Goal: Transaction & Acquisition: Book appointment/travel/reservation

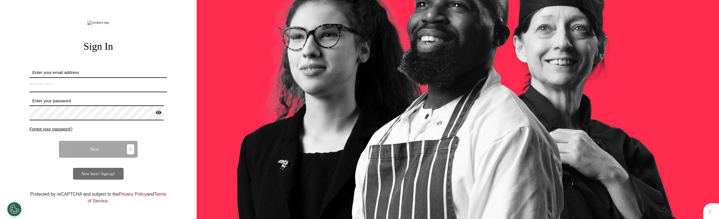
click at [111, 92] on input "Enter your email address" at bounding box center [98, 84] width 138 height 15
type input "**********"
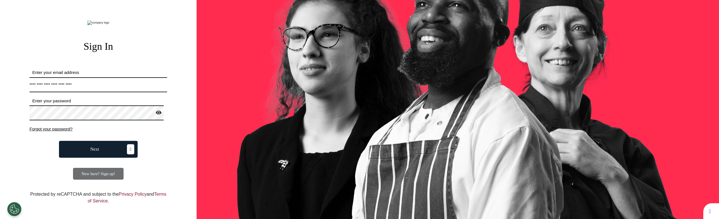
click at [98, 158] on button "Next" at bounding box center [98, 149] width 79 height 17
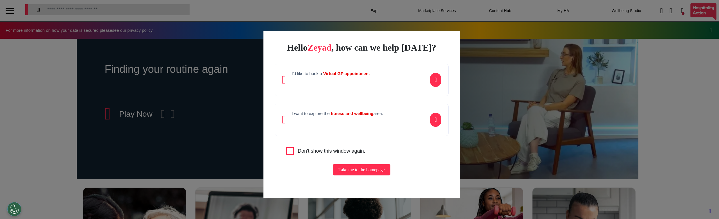
scroll to position [0, 281]
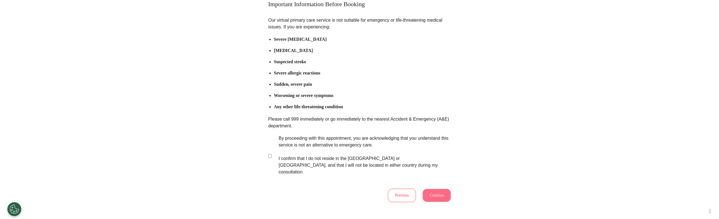
scroll to position [82, 0]
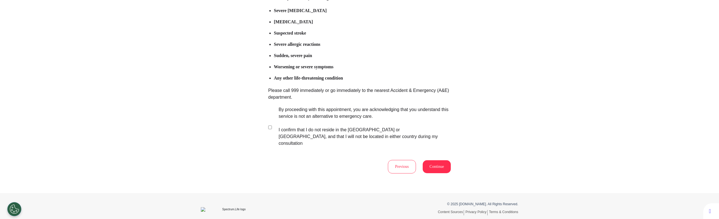
click at [447, 163] on button "Continue" at bounding box center [437, 166] width 28 height 13
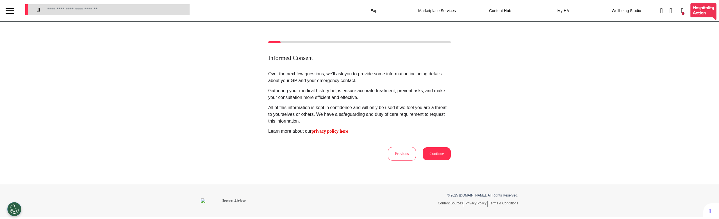
click at [425, 152] on button "Continue" at bounding box center [437, 153] width 28 height 13
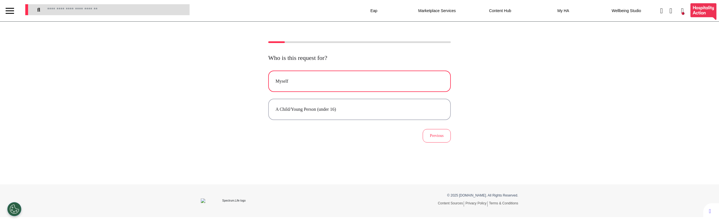
click at [334, 88] on button "Myself" at bounding box center [359, 80] width 183 height 21
select select "****"
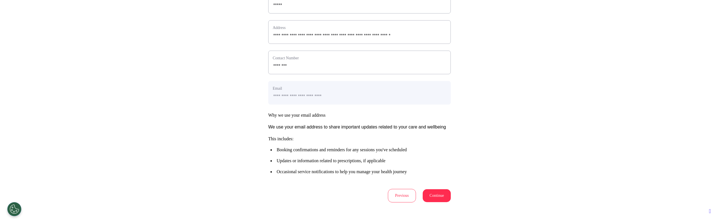
scroll to position [251, 0]
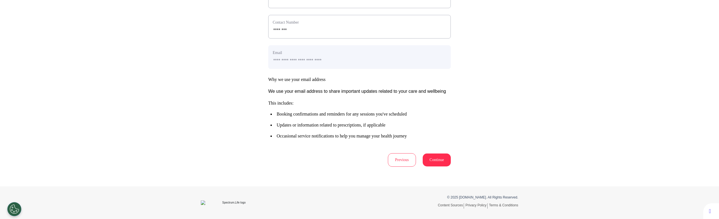
click at [440, 163] on button "Continue" at bounding box center [437, 159] width 28 height 13
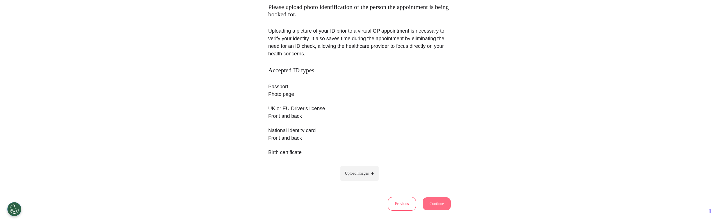
scroll to position [95, 0]
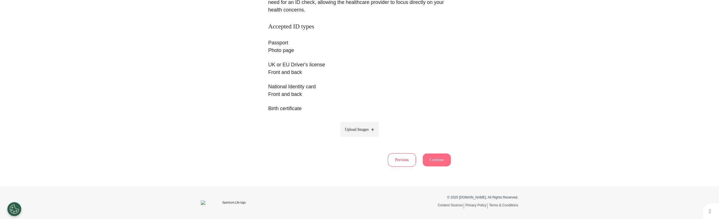
click at [362, 133] on label "Upload Images" at bounding box center [359, 129] width 38 height 15
click at [362, 138] on input "Upload Images" at bounding box center [359, 141] width 53 height 6
type input "**********"
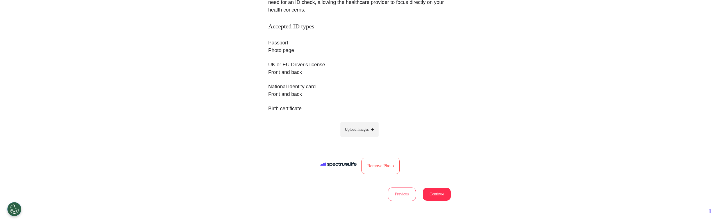
click at [439, 191] on button "Continue" at bounding box center [437, 194] width 28 height 13
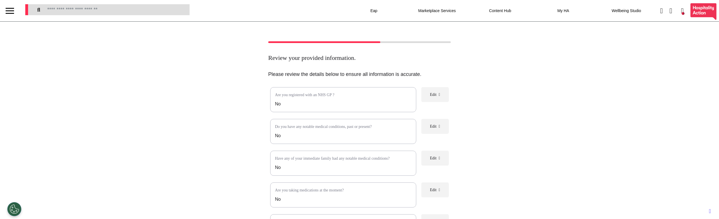
scroll to position [101, 0]
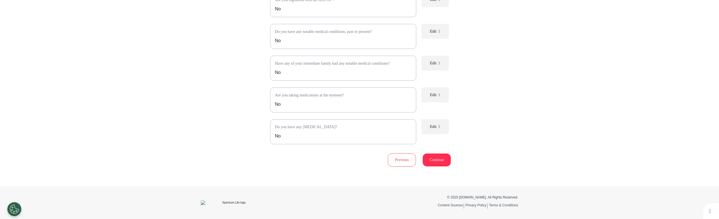
click at [437, 161] on button "Continue" at bounding box center [437, 159] width 28 height 13
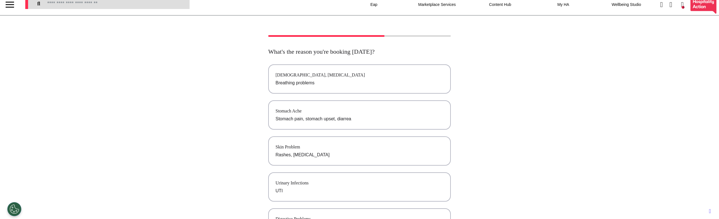
scroll to position [0, 0]
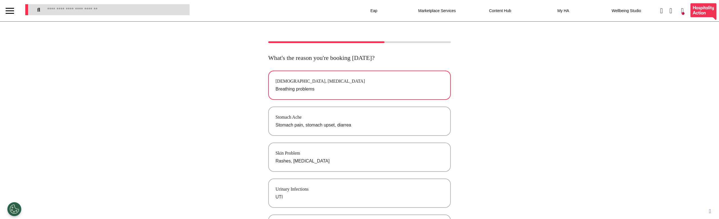
click at [328, 77] on button "Asthma, Cold and Flu Breathing problems" at bounding box center [359, 84] width 183 height 29
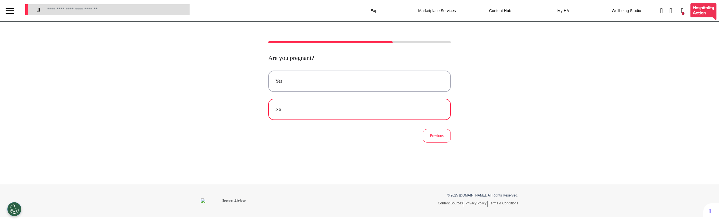
click at [303, 113] on button "No" at bounding box center [359, 109] width 183 height 21
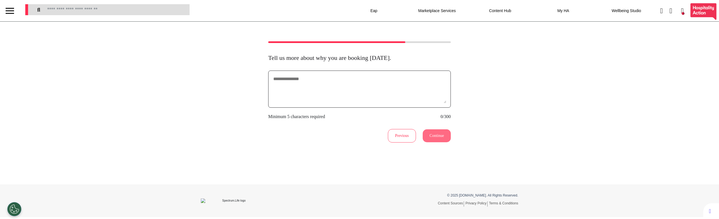
click at [343, 77] on textarea at bounding box center [360, 89] width 174 height 28
type textarea "*******"
click at [438, 140] on button "Continue" at bounding box center [437, 135] width 28 height 13
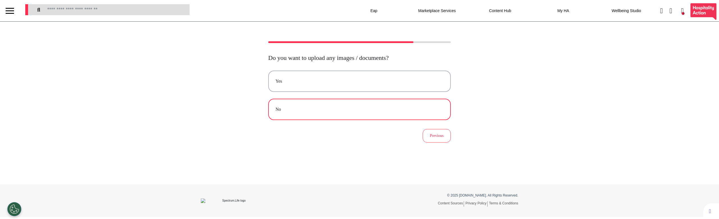
click at [327, 107] on div "No" at bounding box center [359, 109] width 168 height 7
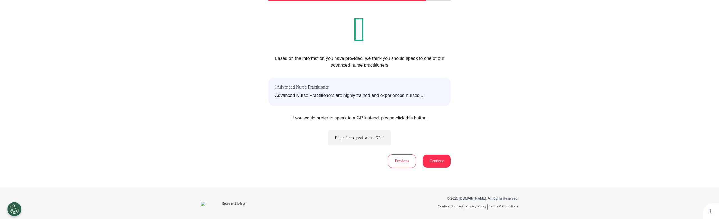
scroll to position [43, 0]
click at [394, 158] on button "Previous" at bounding box center [402, 159] width 28 height 13
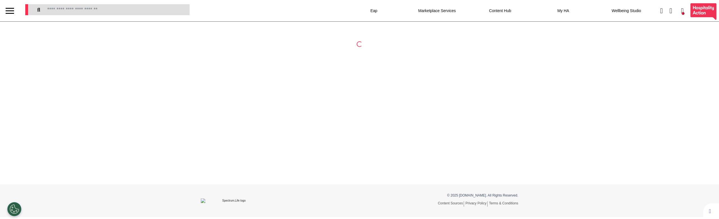
scroll to position [0, 0]
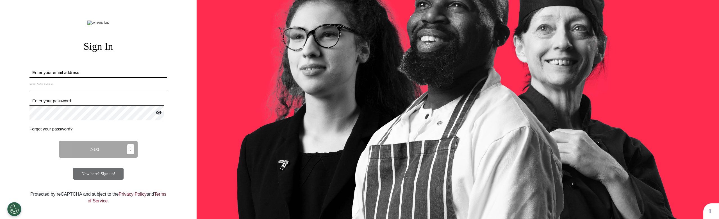
click at [129, 92] on input "Enter your email address" at bounding box center [98, 84] width 138 height 15
type input "**********"
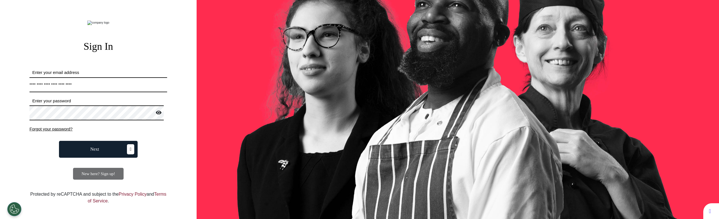
click at [95, 158] on button "Next" at bounding box center [98, 149] width 79 height 17
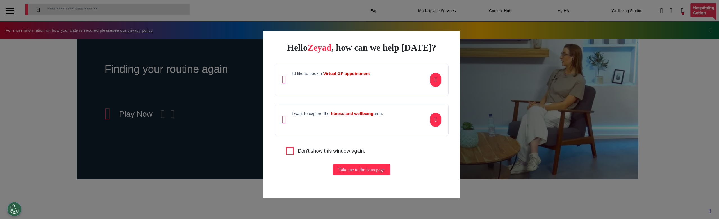
scroll to position [0, 281]
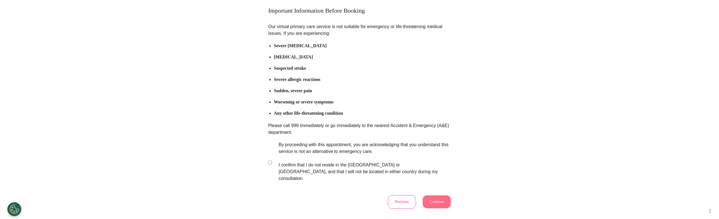
scroll to position [82, 0]
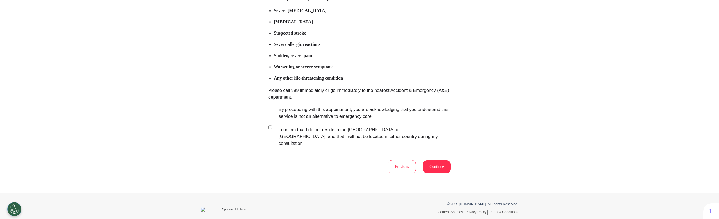
click at [437, 162] on button "Continue" at bounding box center [437, 166] width 28 height 13
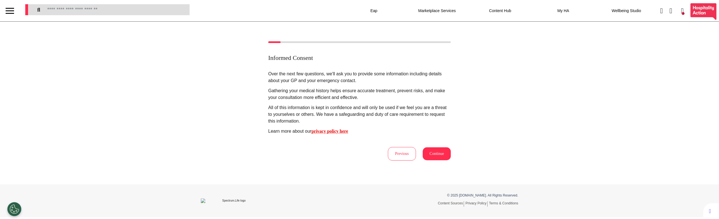
click at [424, 152] on button "Continue" at bounding box center [437, 153] width 28 height 13
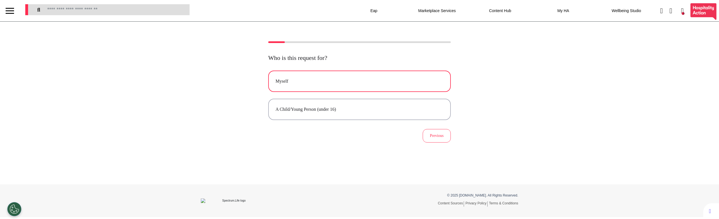
click at [308, 85] on button "Myself" at bounding box center [359, 80] width 183 height 21
select select "****"
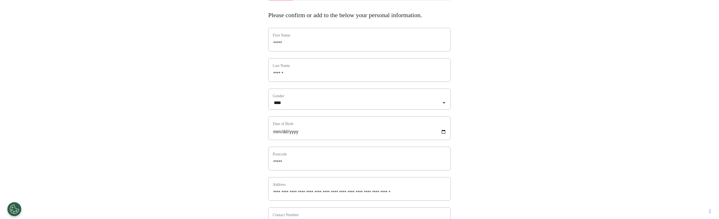
scroll to position [251, 0]
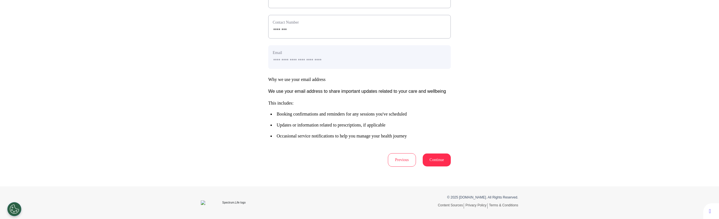
click at [438, 162] on button "Continue" at bounding box center [437, 159] width 28 height 13
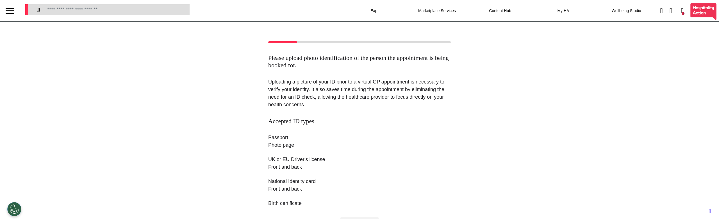
scroll to position [95, 0]
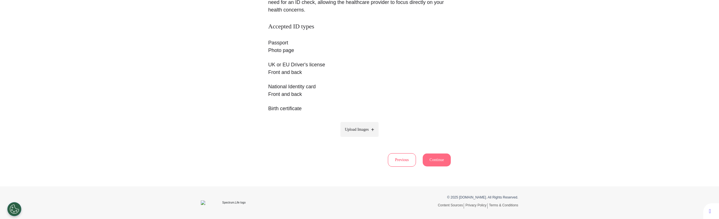
click at [365, 125] on label "Upload Images" at bounding box center [359, 129] width 38 height 15
click at [365, 138] on input "Upload Images" at bounding box center [359, 141] width 53 height 6
type input "**********"
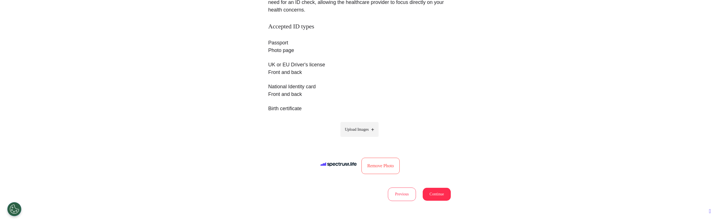
click at [438, 192] on button "Continue" at bounding box center [437, 194] width 28 height 13
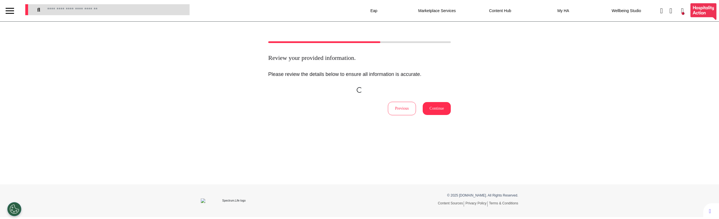
scroll to position [0, 0]
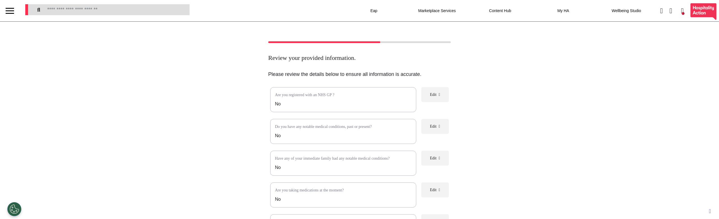
click at [203, 120] on div "Review your provided information. Please review the details below to ensure all…" at bounding box center [359, 151] width 719 height 220
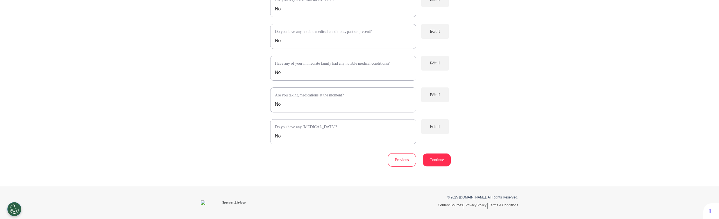
click at [432, 157] on button "Continue" at bounding box center [437, 159] width 28 height 13
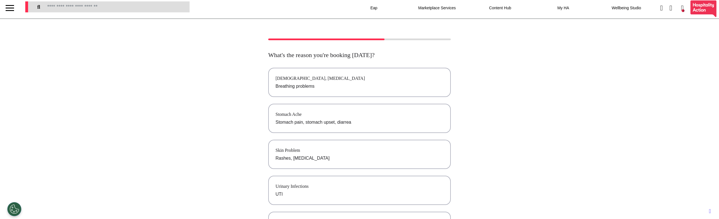
scroll to position [0, 0]
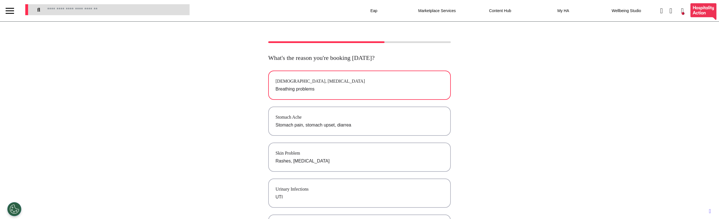
click at [284, 92] on p "Breathing problems" at bounding box center [359, 89] width 168 height 7
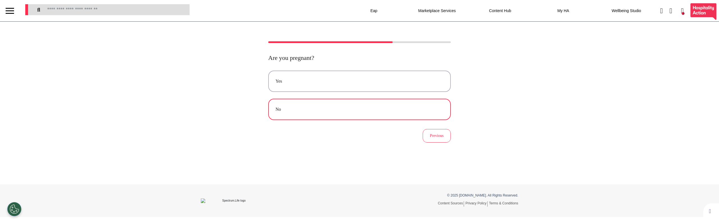
click at [342, 112] on div "No" at bounding box center [359, 109] width 168 height 7
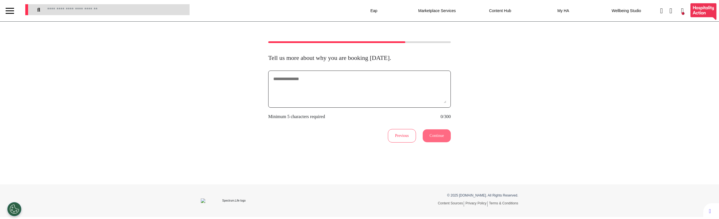
click at [340, 98] on textarea at bounding box center [360, 89] width 174 height 28
type textarea "*******"
click at [429, 133] on button "Continue" at bounding box center [437, 135] width 28 height 13
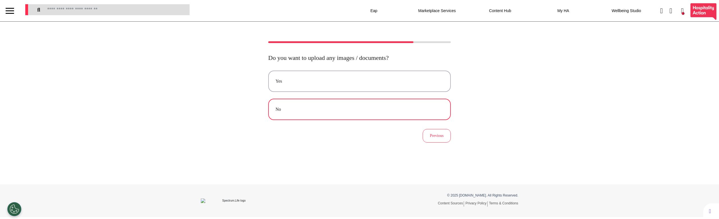
click at [340, 106] on div "No" at bounding box center [359, 109] width 168 height 7
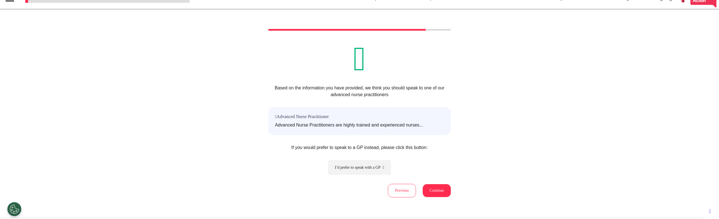
scroll to position [43, 0]
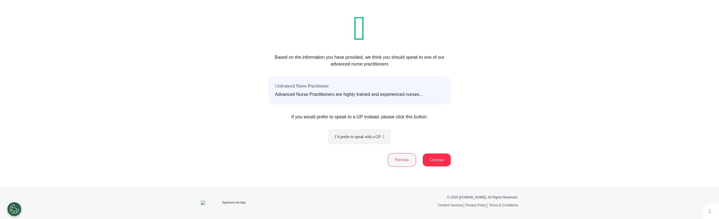
click at [396, 163] on button "Previous" at bounding box center [402, 159] width 28 height 13
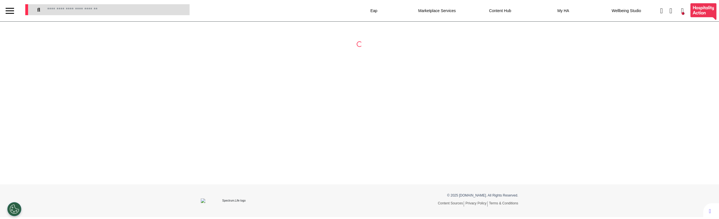
scroll to position [0, 0]
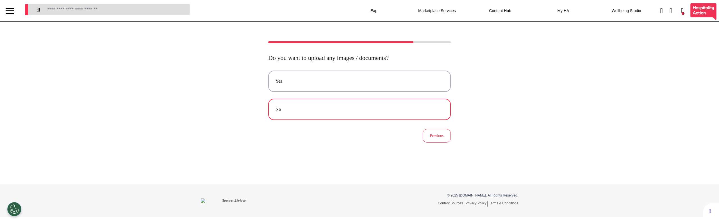
click at [343, 108] on div "No" at bounding box center [359, 109] width 168 height 7
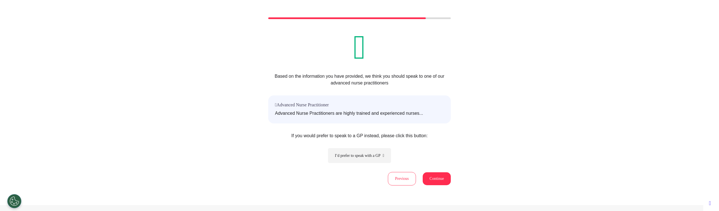
scroll to position [51, 0]
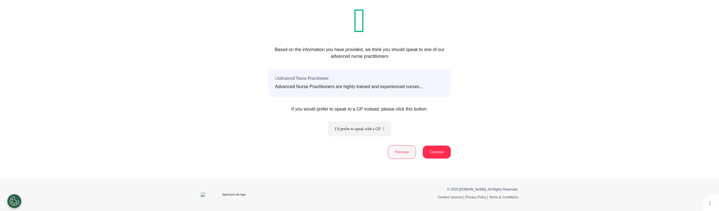
click at [403, 157] on button "Previous" at bounding box center [402, 151] width 28 height 13
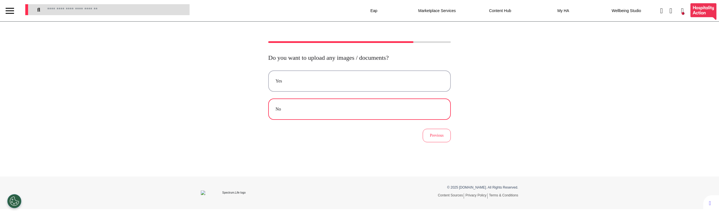
click at [330, 101] on button "No" at bounding box center [359, 109] width 183 height 21
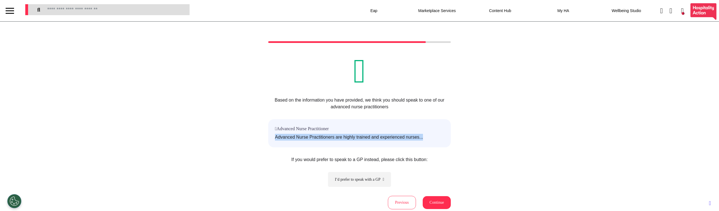
drag, startPoint x: 272, startPoint y: 136, endPoint x: 428, endPoint y: 137, distance: 156.1
click at [428, 137] on p "Advanced Nurse Practitioners are highly trained and experienced nurses..." at bounding box center [359, 137] width 169 height 7
copy p "Advanced Nurse Practitioners are highly trained and experienced nurses..."
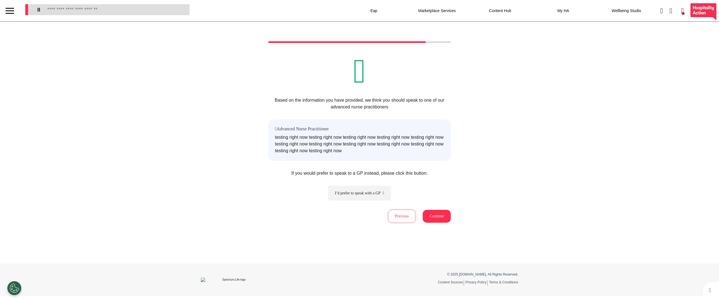
click at [185, 188] on div "Based on the information you have provided, we think you should speak to one of…" at bounding box center [359, 132] width 719 height 182
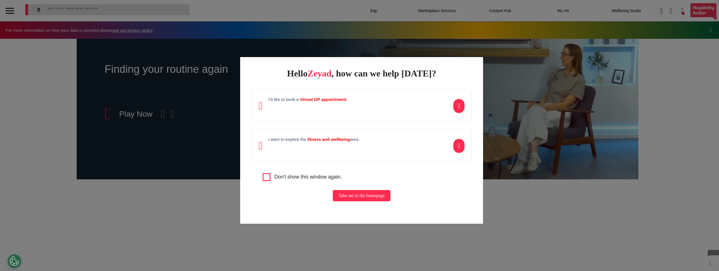
click at [376, 36] on div "Hello Zeyad , how can we help today? I'd like to book a Virtual GP appointment …" at bounding box center [359, 135] width 719 height 271
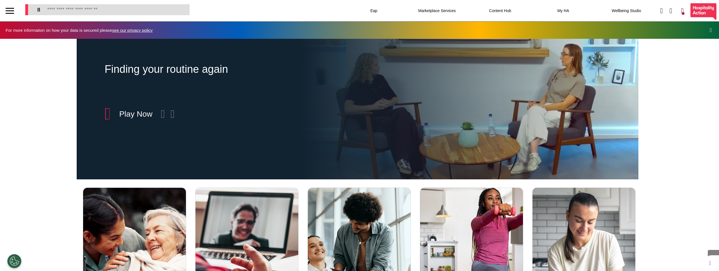
scroll to position [0, 281]
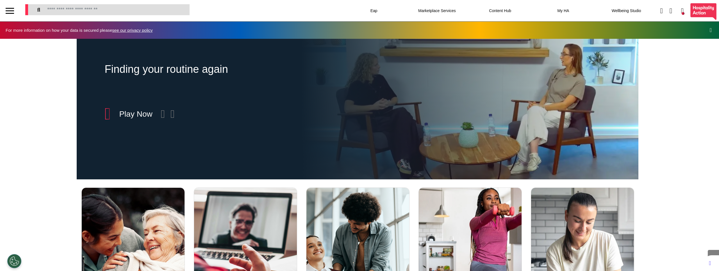
click at [8, 10] on div at bounding box center [10, 10] width 8 height 9
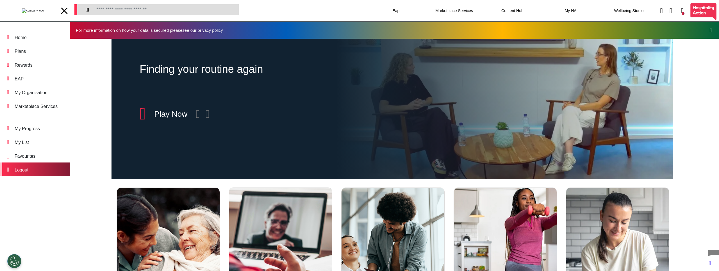
click at [26, 166] on div "Logout" at bounding box center [35, 169] width 70 height 14
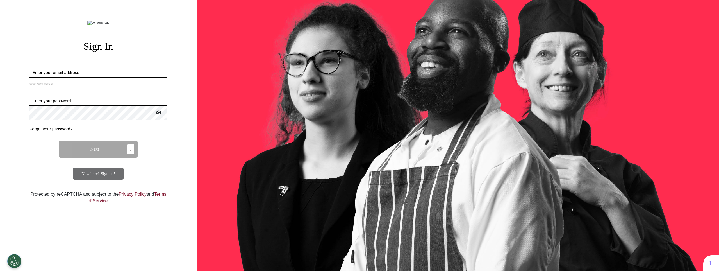
click at [105, 92] on input "Enter your email address" at bounding box center [98, 84] width 138 height 15
click at [137, 196] on link "Privacy Policy" at bounding box center [132, 193] width 28 height 5
click at [100, 180] on div "New here? Sign up!" at bounding box center [98, 174] width 51 height 12
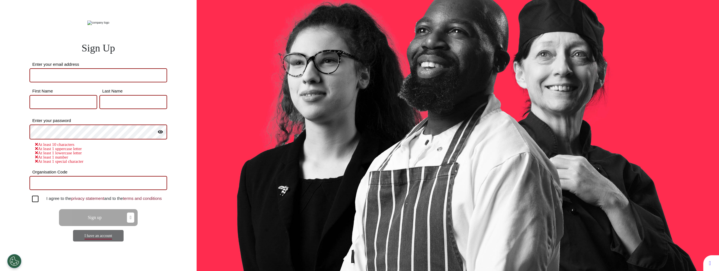
click at [69, 98] on div "Enter your email address First Name Last Name Enter your password At least 10 c…" at bounding box center [98, 132] width 138 height 139
click at [68, 82] on input "Enter your email address" at bounding box center [98, 75] width 138 height 14
type input "*********"
type input "*****"
type input "******"
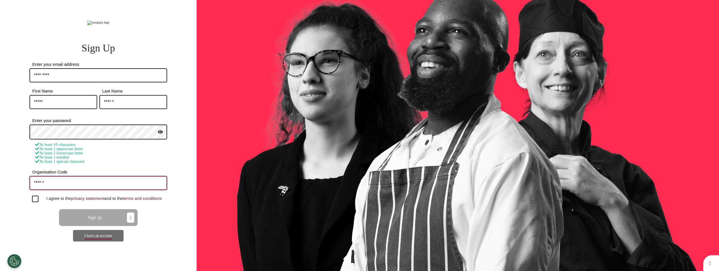
type input "******"
click at [33, 202] on div at bounding box center [35, 198] width 6 height 6
click at [93, 220] on span "Sign up" at bounding box center [95, 217] width 14 height 4
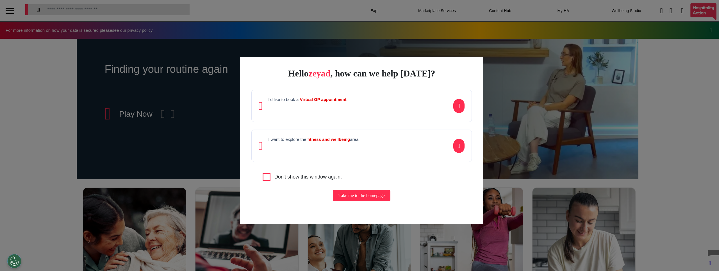
scroll to position [0, 281]
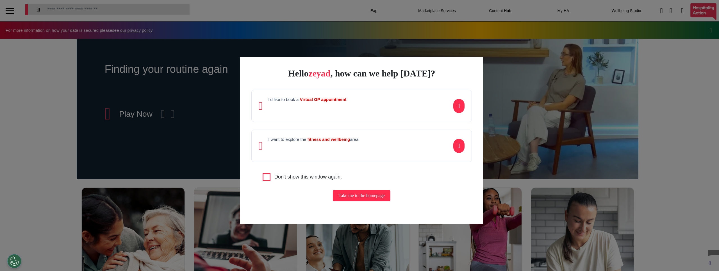
click at [387, 113] on div "I'd like to book a Virtual GP appointment" at bounding box center [361, 106] width 221 height 32
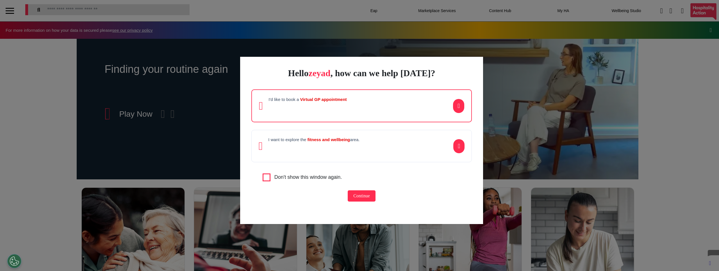
click at [360, 198] on button "Continue" at bounding box center [362, 195] width 28 height 11
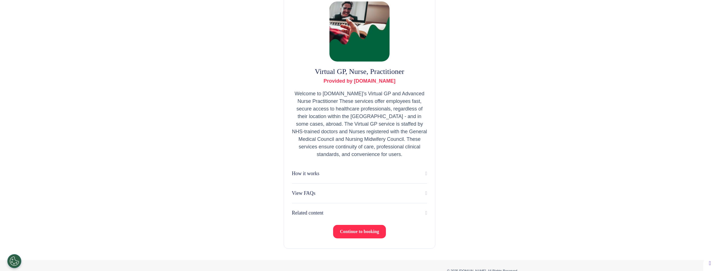
scroll to position [60, 0]
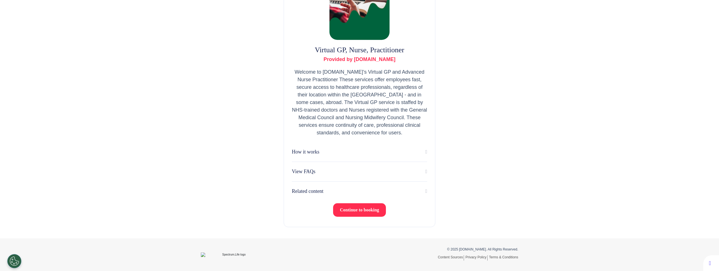
click at [352, 207] on span "Continue to booking" at bounding box center [359, 209] width 39 height 5
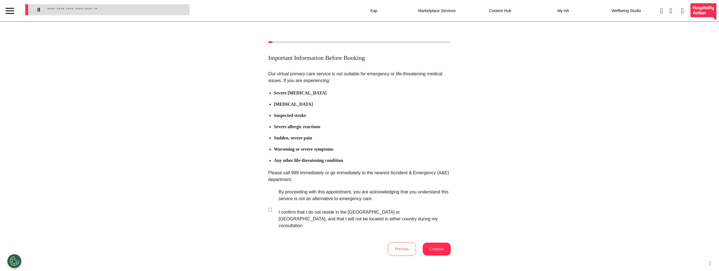
click at [436, 243] on button "Continue" at bounding box center [437, 248] width 28 height 13
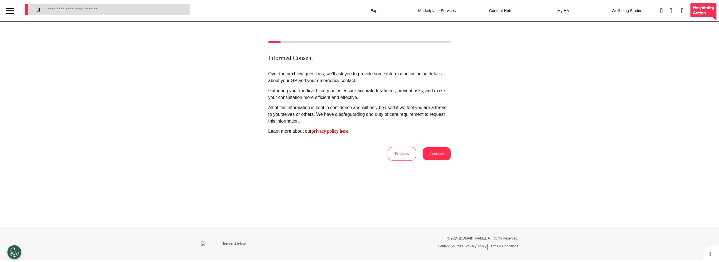
click at [443, 149] on button "Continue" at bounding box center [437, 153] width 28 height 13
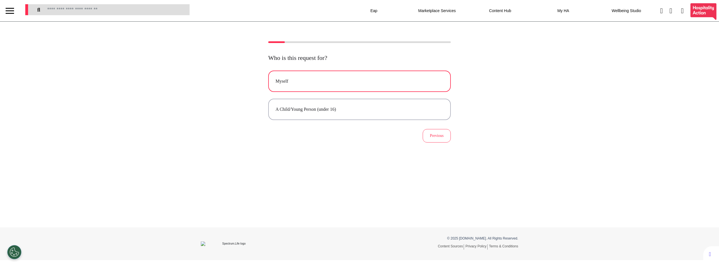
click at [338, 71] on button "Myself" at bounding box center [359, 80] width 183 height 21
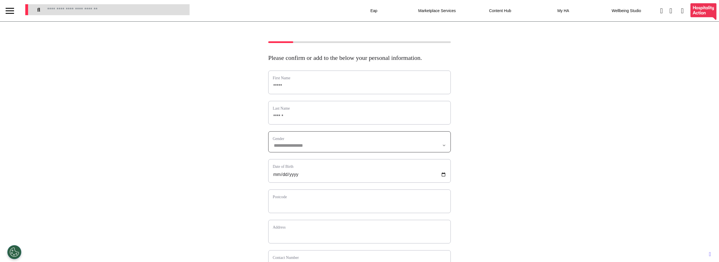
click at [319, 148] on select "**********" at bounding box center [360, 145] width 174 height 5
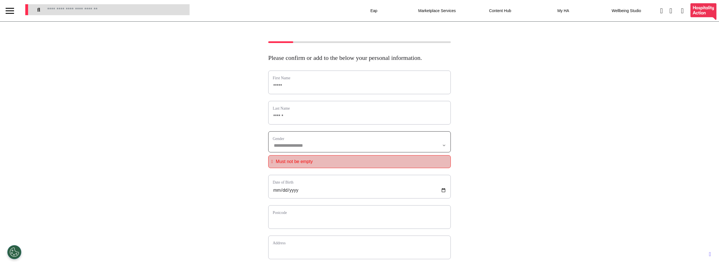
select select "****"
click at [273, 148] on select "**********" at bounding box center [360, 145] width 174 height 5
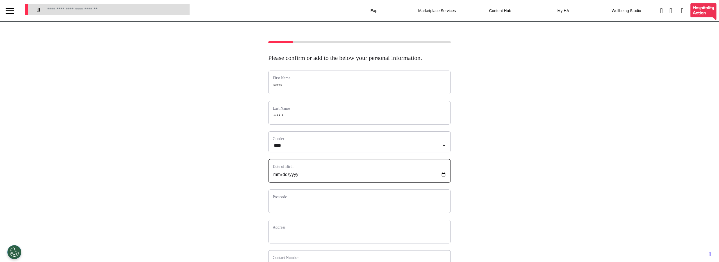
click at [311, 178] on input "date" at bounding box center [360, 174] width 174 height 7
type input "**********"
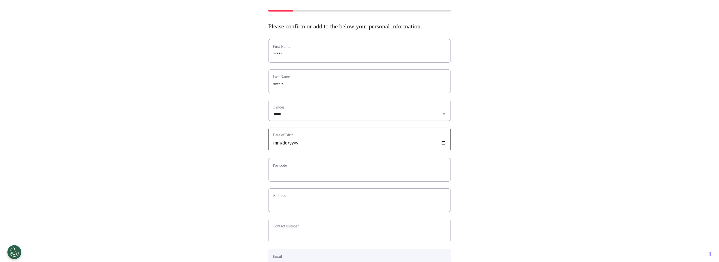
scroll to position [40, 0]
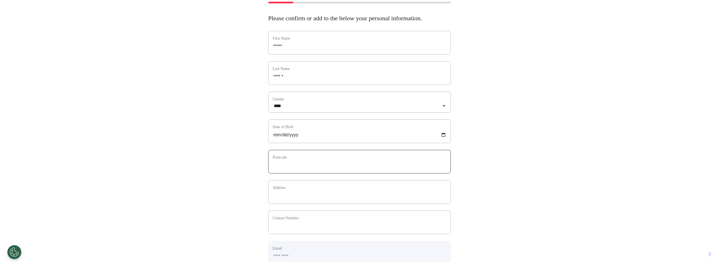
click at [297, 169] on input "text" at bounding box center [360, 164] width 174 height 7
type input "*"
select select
type input "**"
select select
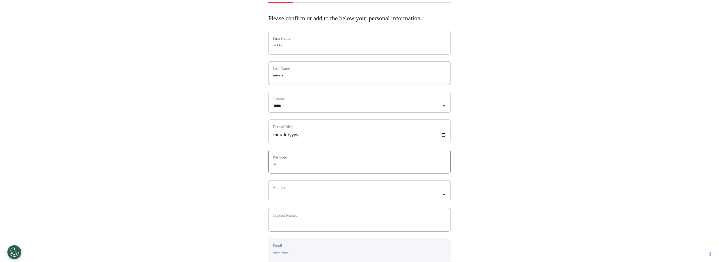
type input "***"
select select
type input "****"
select select
type input "*****"
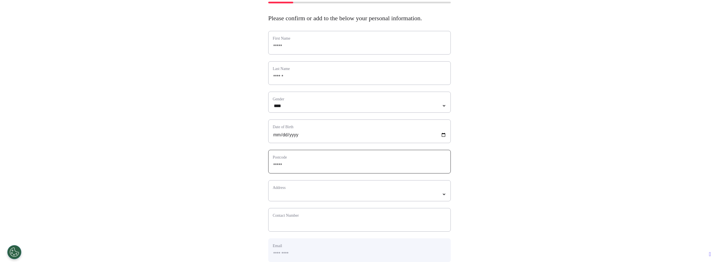
select select
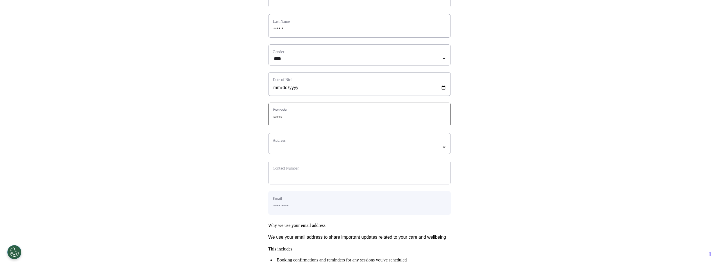
scroll to position [171, 0]
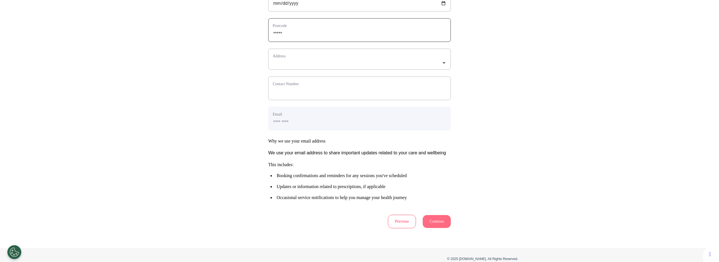
type input "*****"
select select
click at [304, 65] on select "**********" at bounding box center [360, 62] width 174 height 5
click at [305, 98] on input "phone" at bounding box center [360, 94] width 174 height 7
type input "**********"
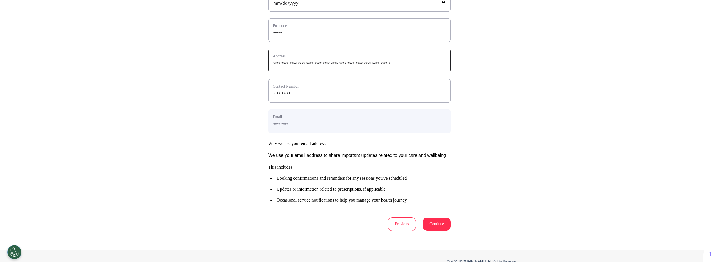
click at [439, 230] on button "Continue" at bounding box center [437, 223] width 28 height 13
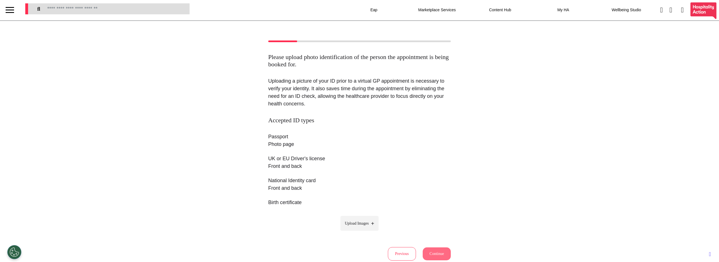
scroll to position [0, 0]
click at [364, 223] on span "Upload Images" at bounding box center [357, 224] width 24 height 6
click at [364, 233] on input "Upload Images" at bounding box center [359, 236] width 53 height 6
type input "**********"
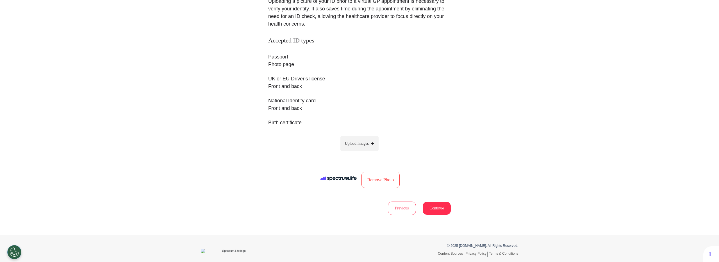
scroll to position [86, 0]
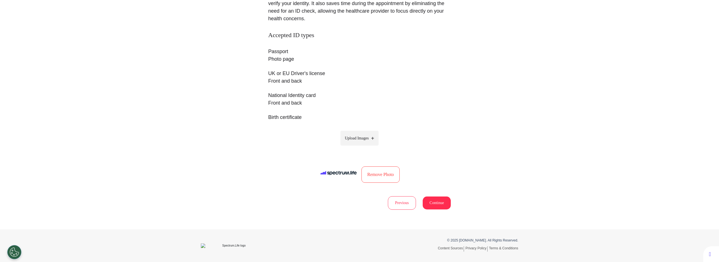
click at [426, 200] on button "Continue" at bounding box center [437, 202] width 28 height 13
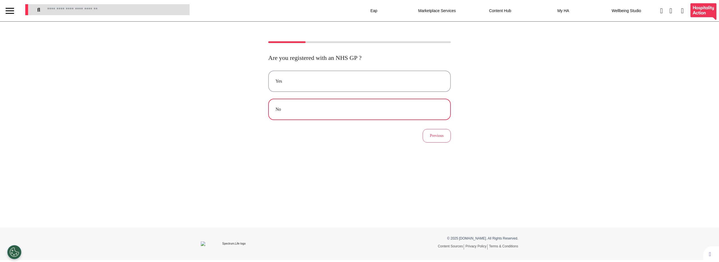
click at [314, 107] on div "No" at bounding box center [359, 109] width 168 height 7
click at [347, 113] on div "No" at bounding box center [359, 109] width 168 height 7
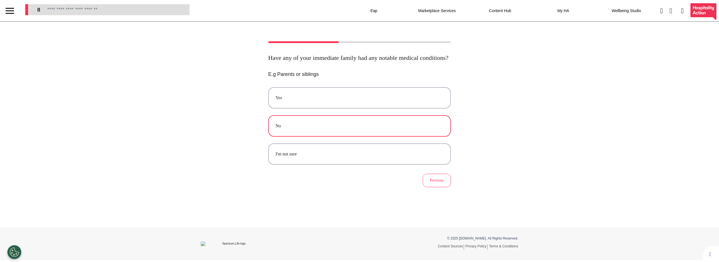
click at [341, 129] on div "No" at bounding box center [359, 125] width 168 height 7
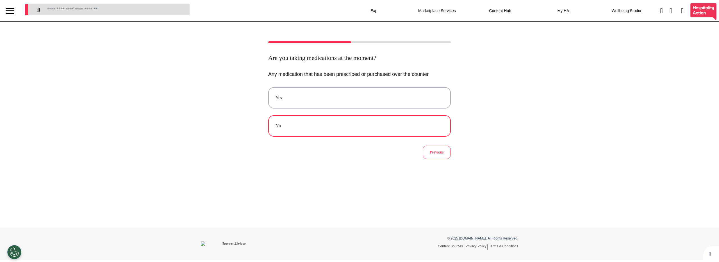
click at [333, 127] on div "No" at bounding box center [359, 125] width 168 height 7
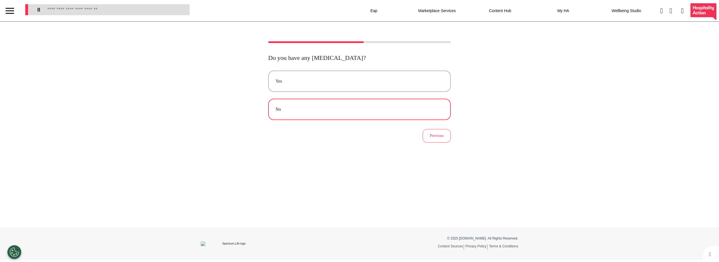
click at [346, 108] on div "No" at bounding box center [359, 109] width 168 height 7
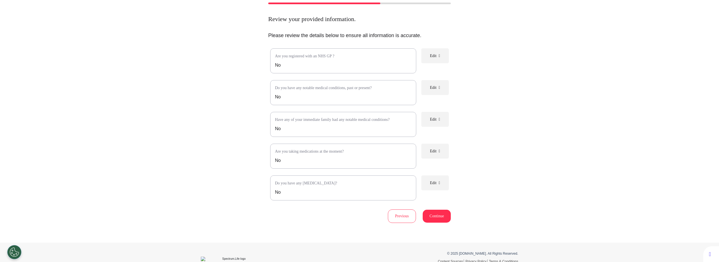
scroll to position [58, 0]
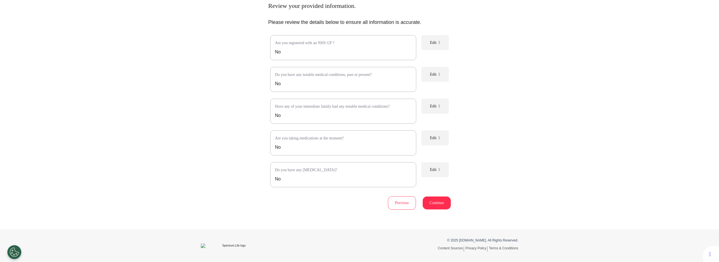
click at [433, 201] on button "Continue" at bounding box center [437, 202] width 28 height 13
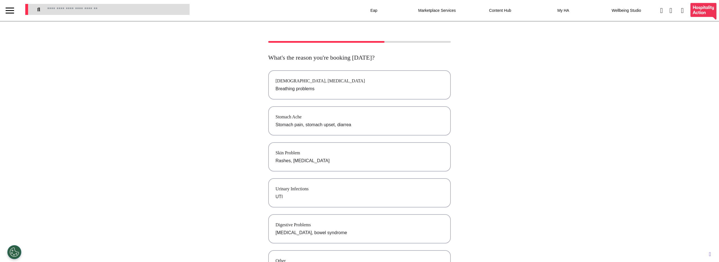
scroll to position [0, 0]
click at [318, 82] on div "[DEMOGRAPHIC_DATA], [MEDICAL_DATA]" at bounding box center [359, 81] width 168 height 7
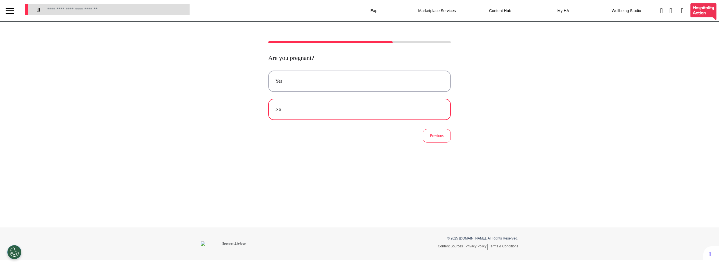
click at [345, 109] on div "No" at bounding box center [359, 109] width 168 height 7
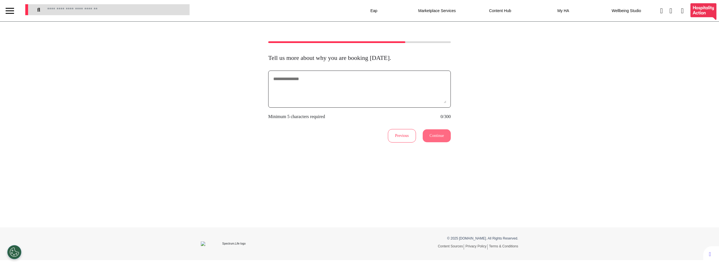
click at [314, 83] on textarea at bounding box center [360, 89] width 174 height 28
type textarea "*******"
click at [433, 135] on button "Continue" at bounding box center [437, 135] width 28 height 13
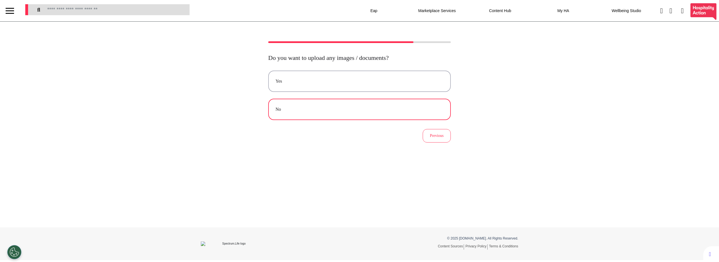
click at [368, 104] on button "No" at bounding box center [359, 109] width 183 height 21
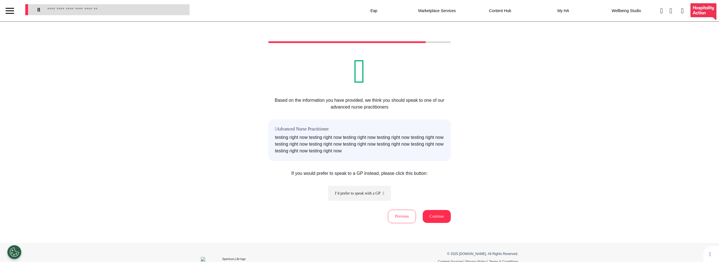
click at [429, 215] on button "Continue" at bounding box center [437, 216] width 28 height 13
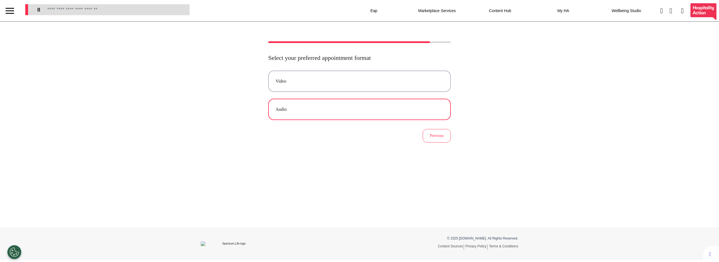
click at [318, 103] on button "Audio" at bounding box center [359, 109] width 183 height 21
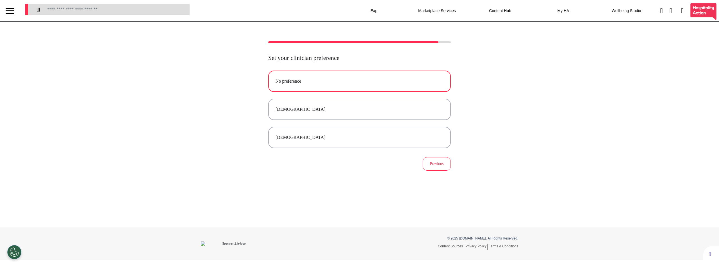
click at [309, 86] on button "No preference" at bounding box center [359, 80] width 183 height 21
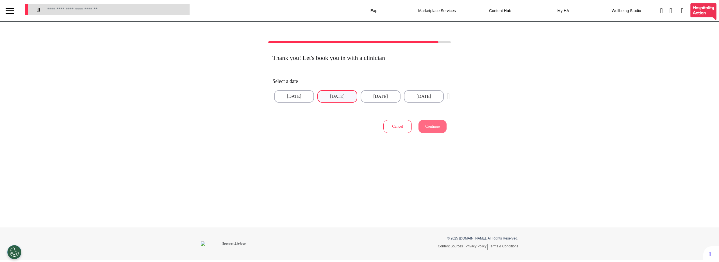
click at [343, 93] on button "30 Sep 2025" at bounding box center [337, 96] width 40 height 12
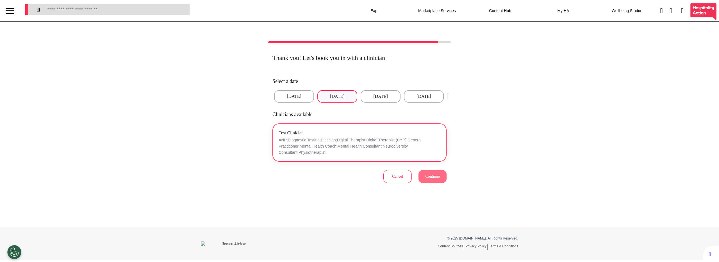
click at [324, 127] on button "Test Clinician ANP;Diagnostic Testing;Dietician;Digital Therapist;Digital Thera…" at bounding box center [359, 142] width 174 height 38
click at [432, 175] on span "Continue" at bounding box center [432, 176] width 14 height 4
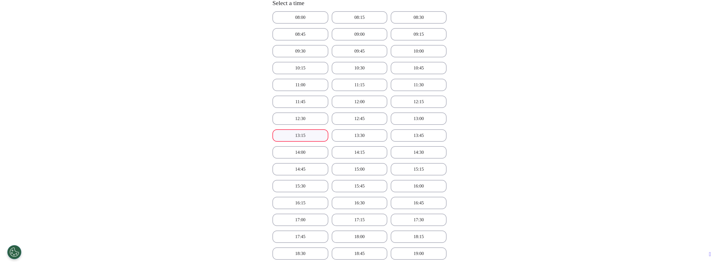
scroll to position [139, 0]
click at [339, 117] on button "12:45" at bounding box center [360, 116] width 56 height 12
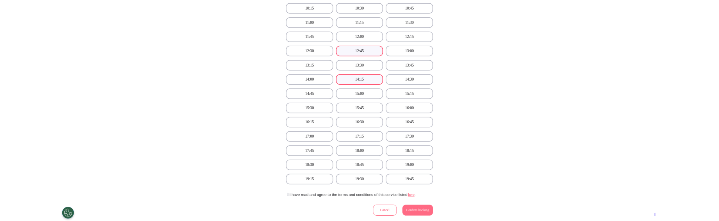
scroll to position [260, 0]
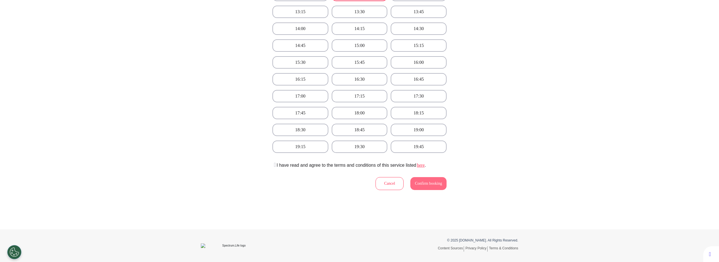
click at [272, 164] on icon at bounding box center [273, 165] width 3 height 6
click at [415, 184] on span "Confirm booking" at bounding box center [428, 183] width 27 height 4
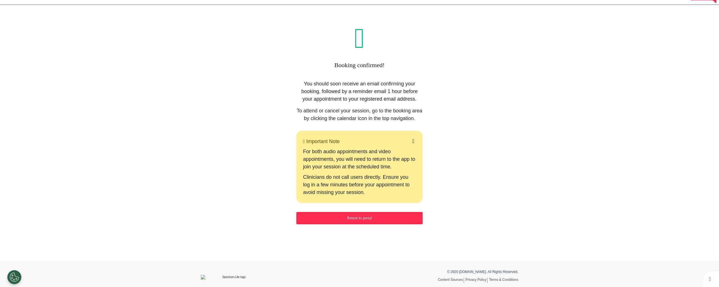
scroll to position [0, 0]
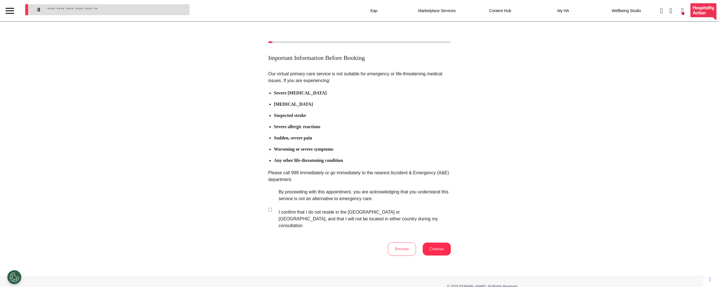
click at [446, 243] on button "Continue" at bounding box center [437, 248] width 28 height 13
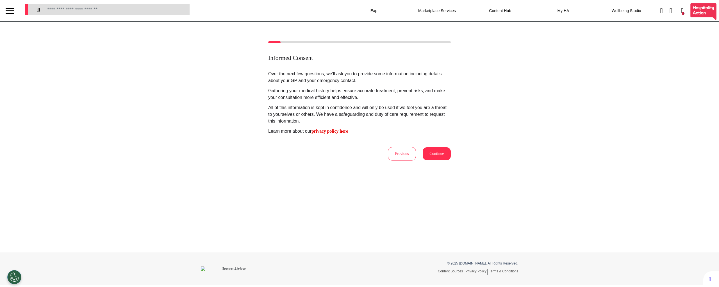
click at [433, 153] on button "Continue" at bounding box center [437, 153] width 28 height 13
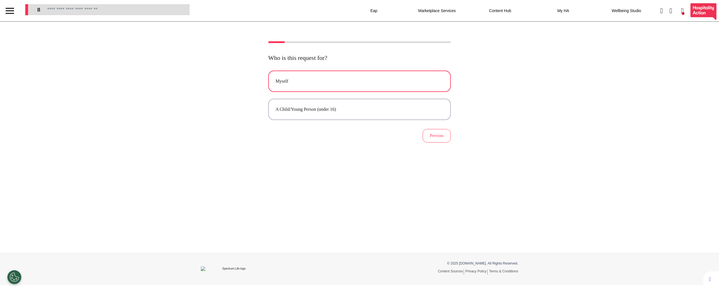
click at [355, 87] on button "Myself" at bounding box center [359, 80] width 183 height 21
select select "****"
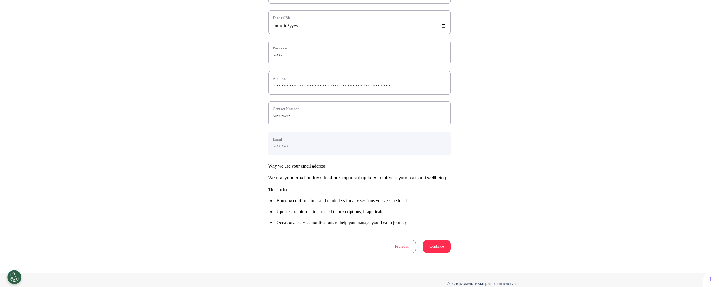
scroll to position [183, 0]
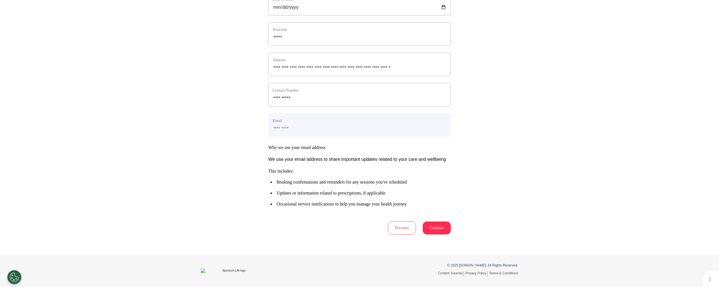
click at [429, 228] on button "Continue" at bounding box center [437, 227] width 28 height 13
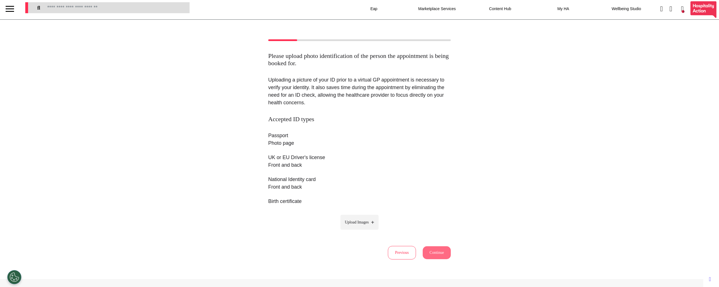
scroll to position [0, 0]
click at [353, 225] on span "Upload Images" at bounding box center [357, 224] width 24 height 6
click at [353, 233] on input "Upload Images" at bounding box center [359, 236] width 53 height 6
type input "**********"
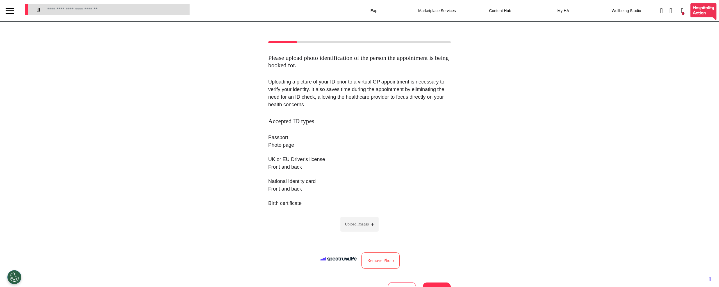
scroll to position [61, 0]
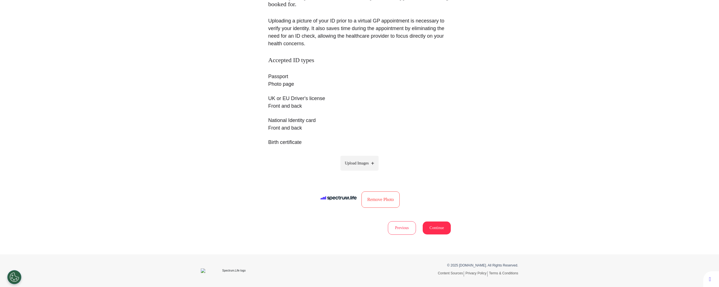
click at [437, 229] on button "Continue" at bounding box center [437, 227] width 28 height 13
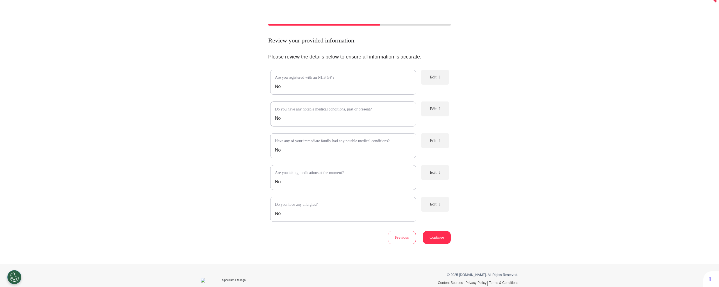
scroll to position [33, 0]
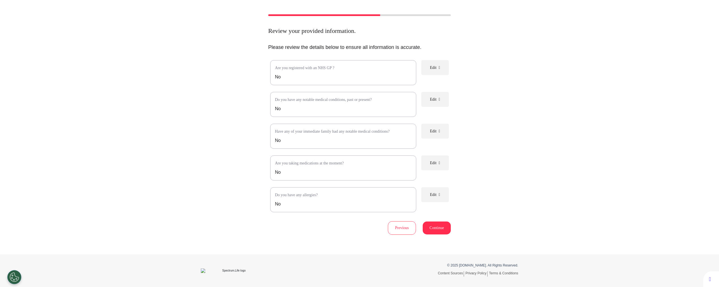
click at [430, 227] on button "Continue" at bounding box center [437, 227] width 28 height 13
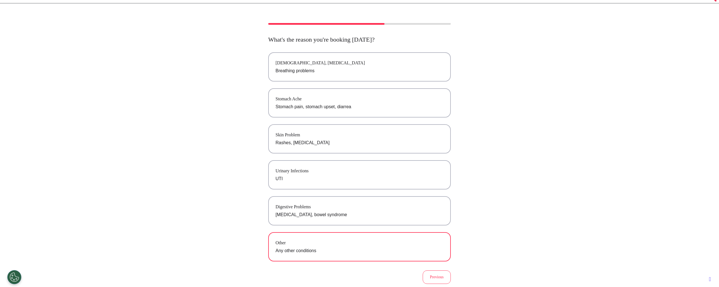
scroll to position [61, 0]
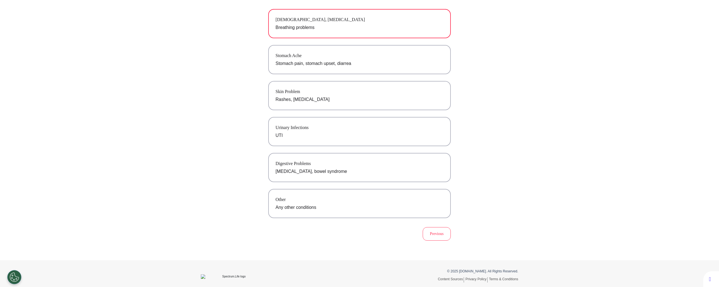
click at [351, 28] on p "Breathing problems" at bounding box center [359, 27] width 168 height 7
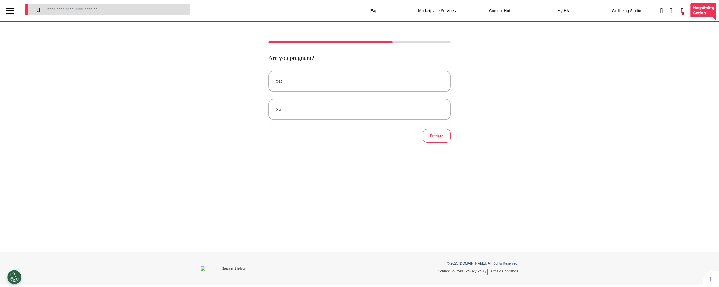
scroll to position [0, 0]
click at [378, 111] on div "No" at bounding box center [359, 109] width 168 height 7
click at [385, 106] on div at bounding box center [359, 88] width 183 height 37
click at [309, 72] on div at bounding box center [359, 88] width 183 height 37
click at [310, 81] on textarea at bounding box center [360, 89] width 174 height 28
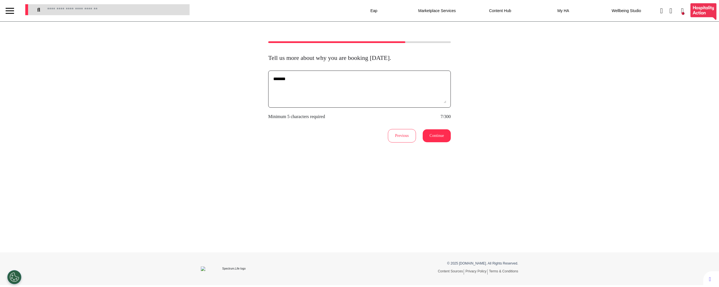
type textarea "*******"
click at [428, 138] on button "Continue" at bounding box center [437, 135] width 28 height 13
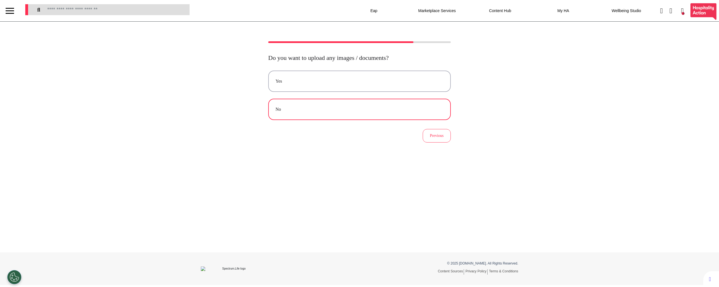
click at [343, 108] on div "No" at bounding box center [359, 109] width 168 height 7
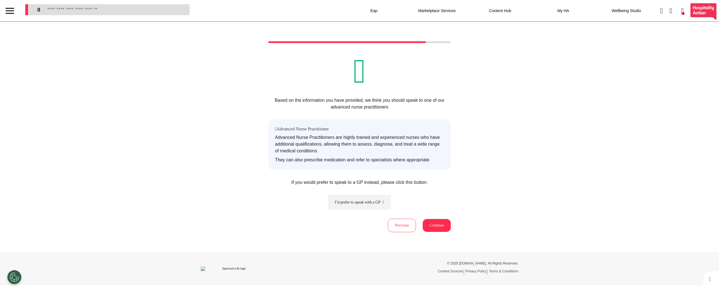
click at [596, 160] on div "Based on the information you have provided, we think you should speak to one of…" at bounding box center [359, 136] width 719 height 191
